Goal: Task Accomplishment & Management: Manage account settings

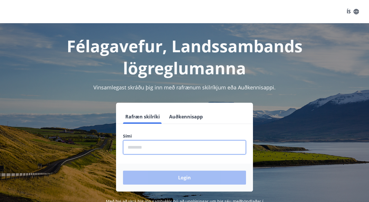
click at [156, 147] on input "phone" at bounding box center [184, 147] width 123 height 14
click at [172, 186] on div "Login" at bounding box center [184, 178] width 137 height 28
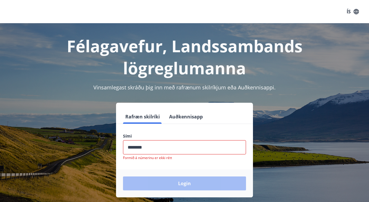
click at [184, 148] on input "phone" at bounding box center [184, 147] width 123 height 14
click at [177, 146] on input "phone" at bounding box center [184, 147] width 123 height 14
type input "********"
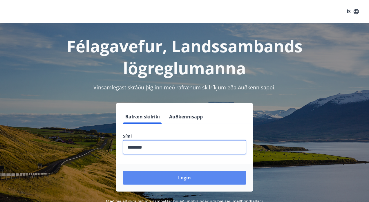
click at [164, 182] on button "Login" at bounding box center [184, 178] width 123 height 14
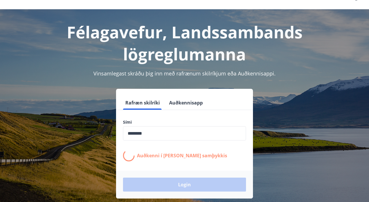
scroll to position [17, 0]
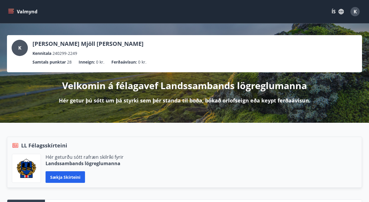
click at [11, 15] on button "Valmynd" at bounding box center [23, 11] width 33 height 10
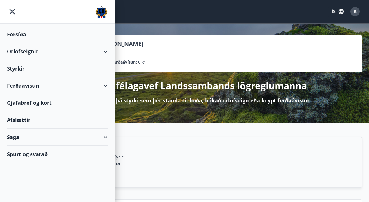
click at [69, 100] on div "Gjafabréf og kort" at bounding box center [57, 102] width 101 height 17
